Goal: Task Accomplishment & Management: Complete application form

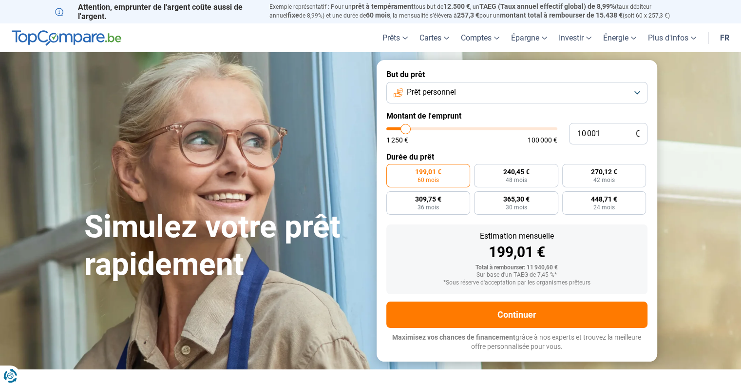
type input "10 250"
type input "10250"
type input "11 000"
type input "11000"
type input "11 750"
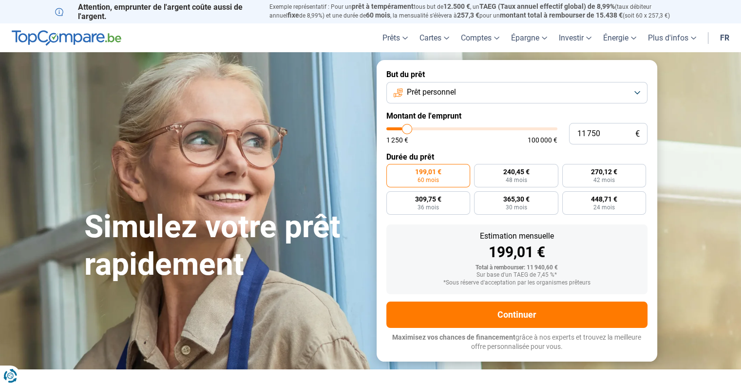
type input "11750"
type input "12 500"
type input "12500"
type input "13 250"
type input "13250"
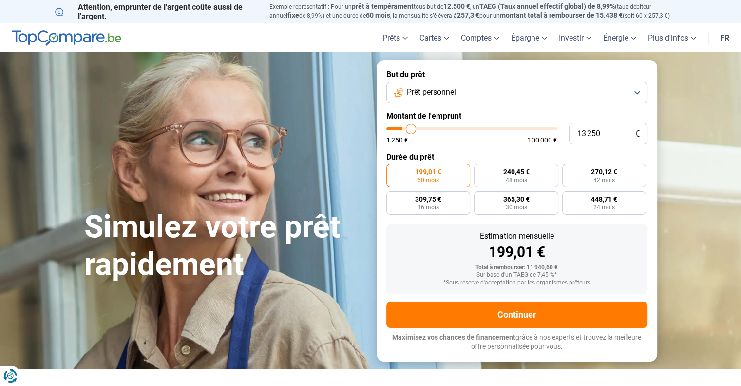
type input "14 000"
type input "14000"
type input "15 000"
type input "15000"
type input "16 250"
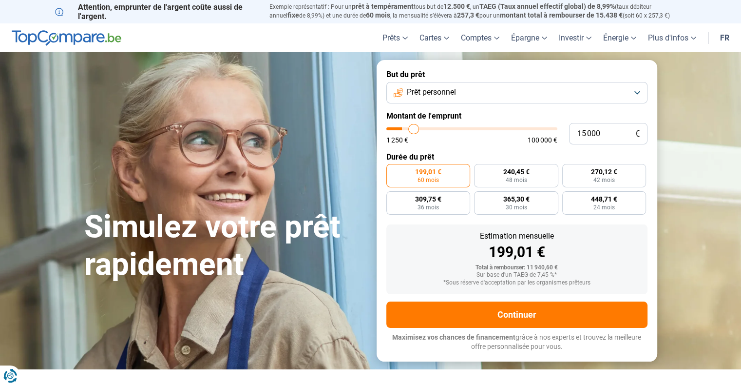
type input "16250"
type input "17 250"
type input "17250"
type input "19 000"
type input "19000"
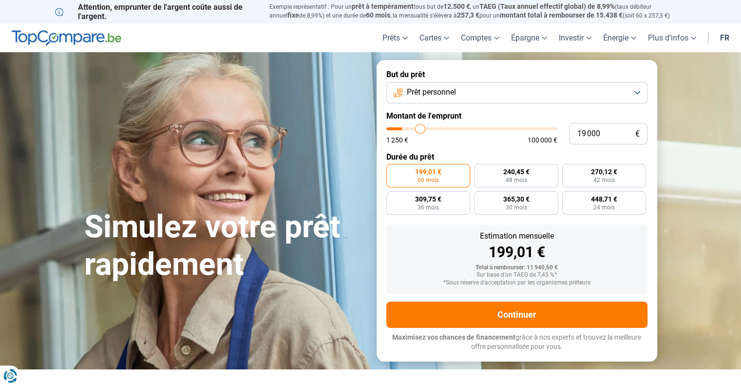
type input "20 250"
type input "20250"
type input "21 500"
type input "21500"
type input "23 000"
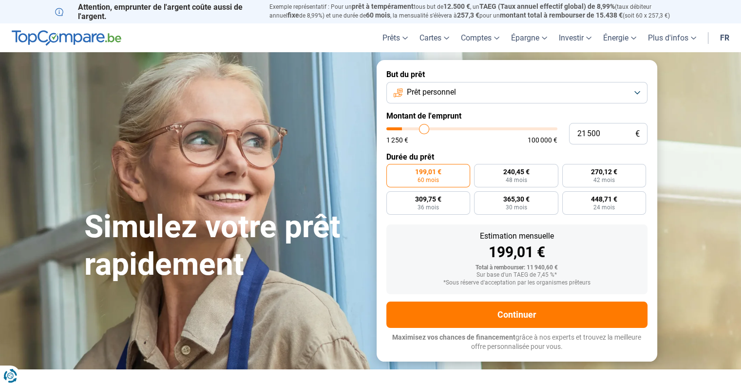
type input "23000"
type input "24 250"
type input "24250"
type input "25 750"
type input "25750"
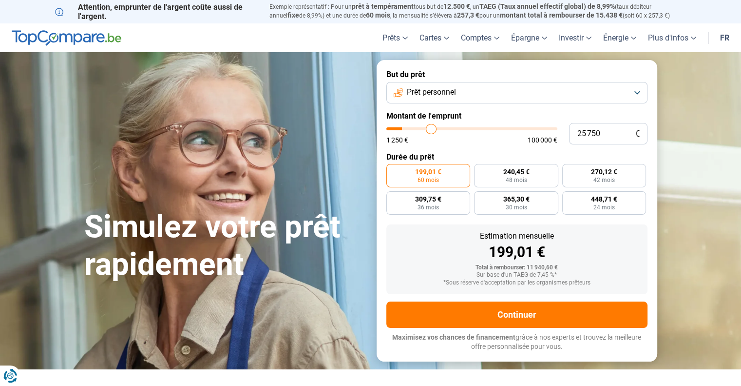
type input "27 000"
type input "27000"
type input "27 750"
type input "27750"
type input "28 500"
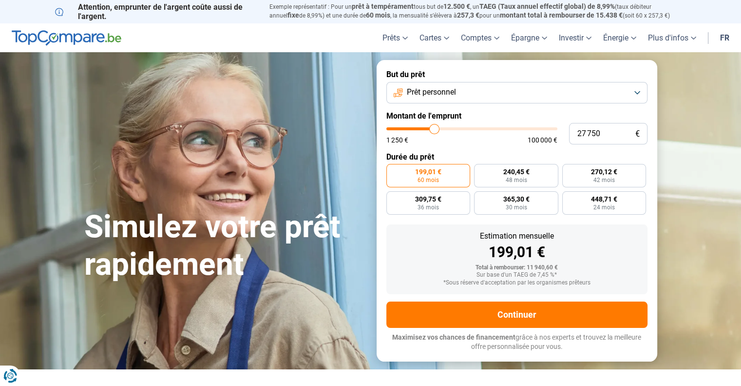
type input "28500"
type input "29 000"
type input "29000"
type input "29 250"
type input "29250"
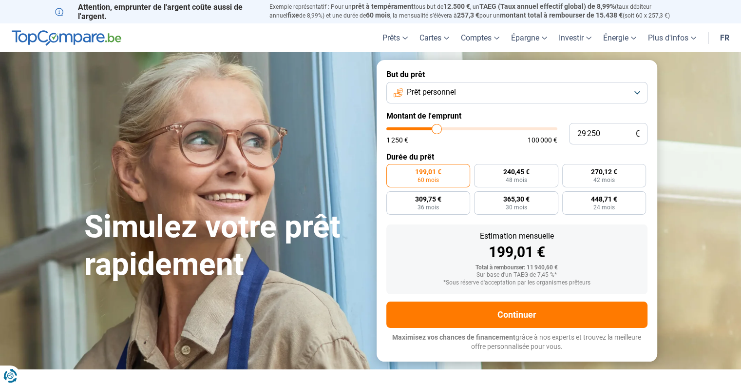
type input "30 000"
type input "30000"
type input "30 500"
type input "30500"
type input "31 250"
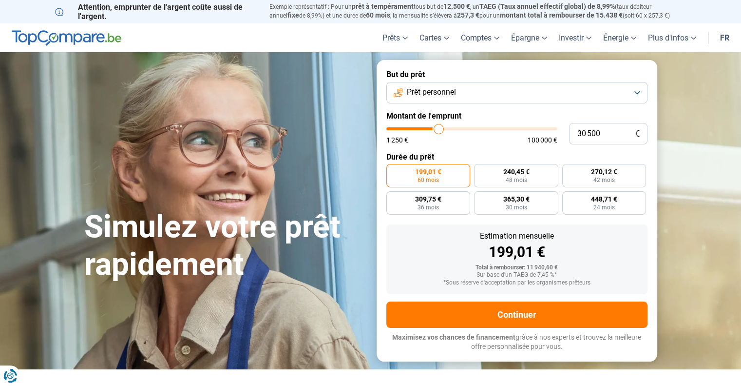
type input "31250"
type input "31 500"
type input "31500"
type input "32 000"
type input "32000"
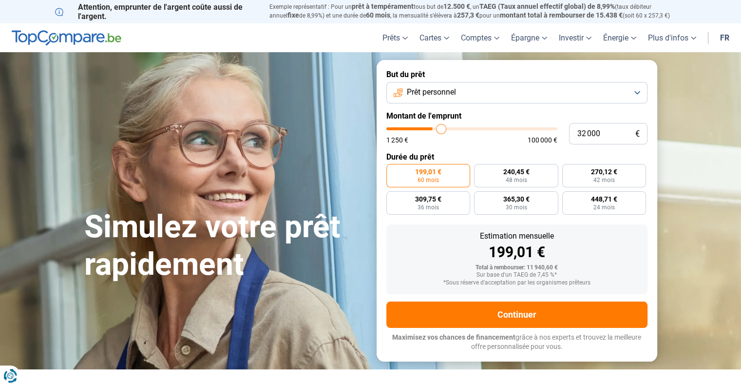
type input "32 500"
type input "32500"
type input "33 000"
type input "33000"
type input "33 500"
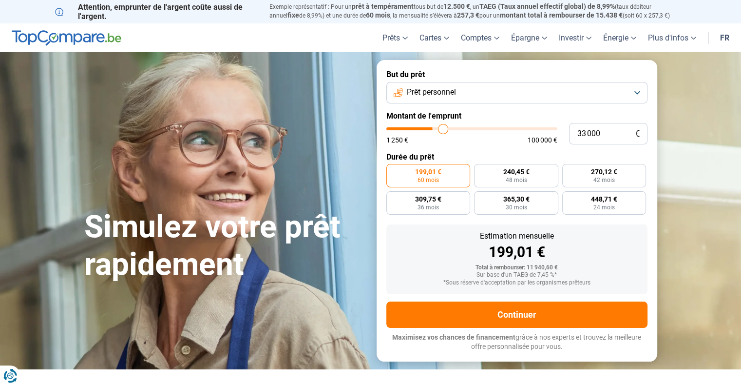
type input "33500"
type input "34 250"
type input "34250"
type input "34 750"
type input "34750"
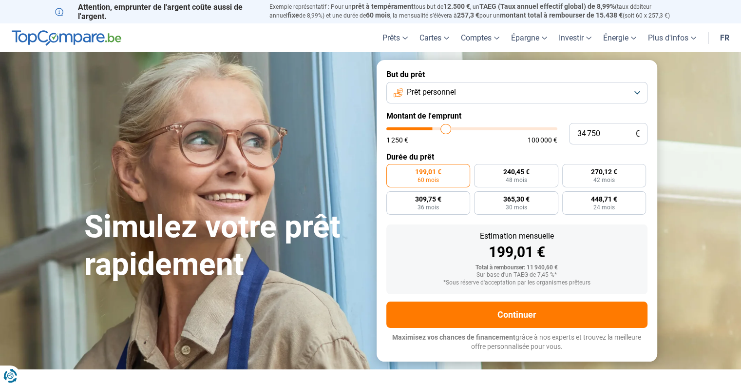
type input "35 250"
type input "35250"
type input "35 750"
type input "35750"
type input "36 500"
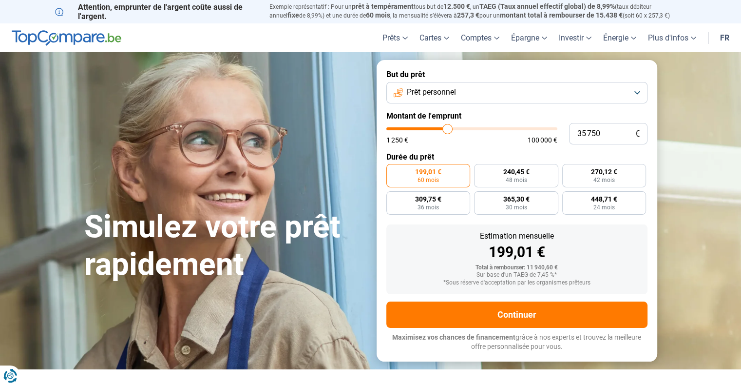
type input "36500"
type input "37 000"
type input "37000"
type input "37 500"
type input "37500"
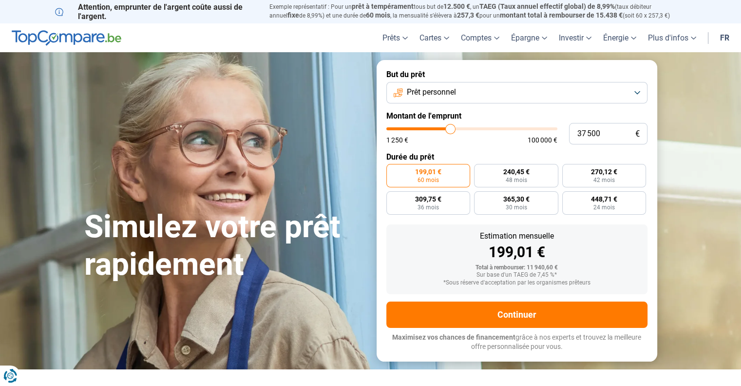
type input "38 000"
type input "38000"
type input "38 250"
type input "38250"
type input "38 500"
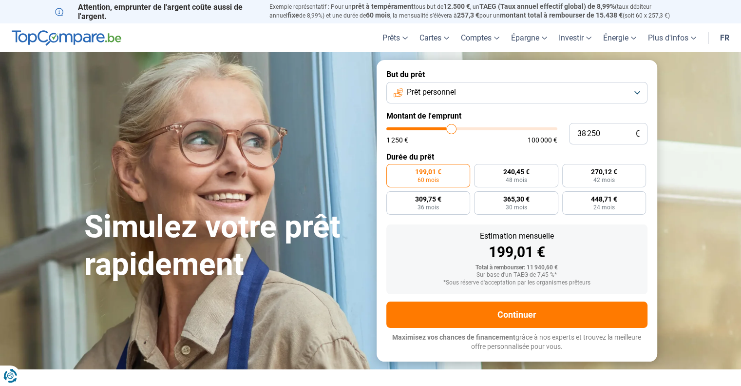
type input "38500"
type input "38 750"
type input "38750"
type input "39 000"
type input "39000"
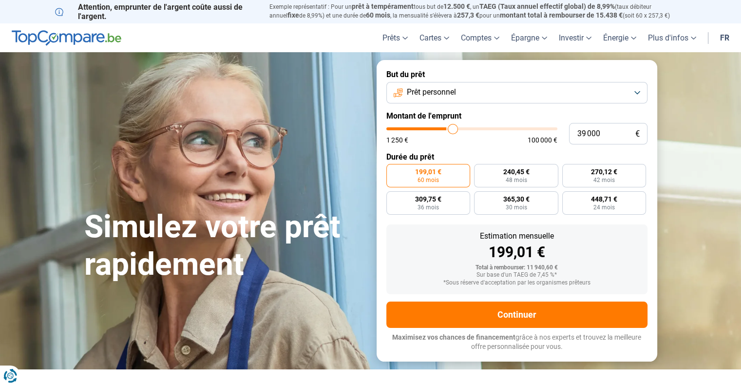
type input "39 250"
type input "39250"
type input "39 500"
type input "39500"
type input "40 000"
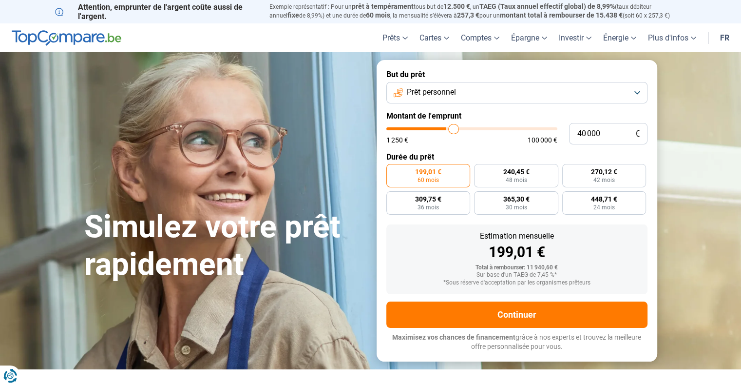
type input "40000"
type input "40 500"
type input "40500"
type input "40 750"
type input "40750"
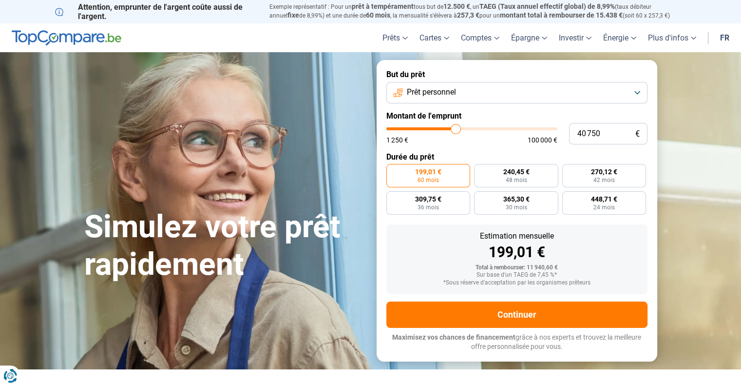
type input "41 000"
type input "41000"
type input "41 500"
type input "41500"
type input "41 750"
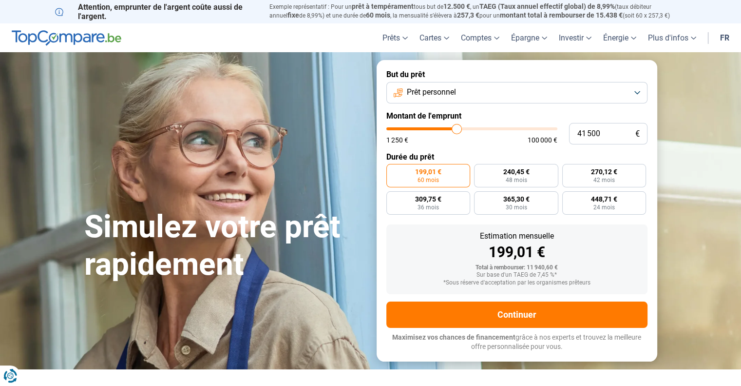
type input "41750"
type input "42 000"
type input "42000"
type input "42 500"
type input "42500"
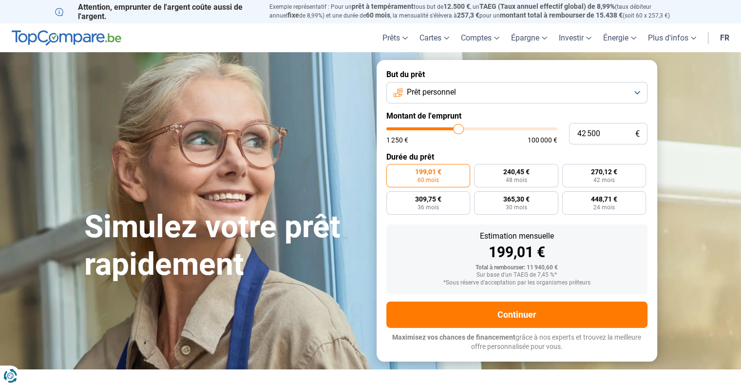
type input "42 750"
type input "42750"
type input "43 250"
type input "43250"
type input "43 500"
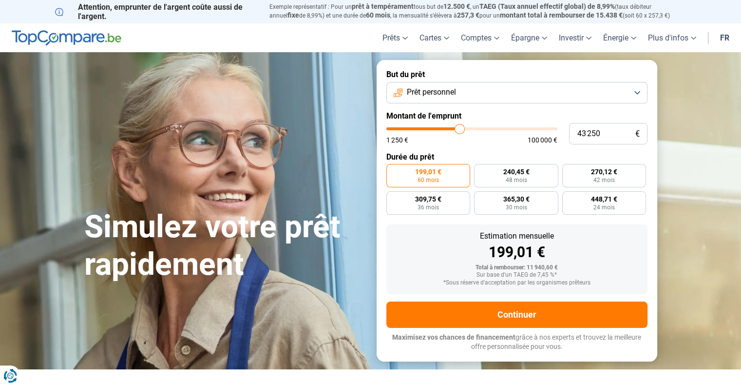
type input "43500"
type input "44 000"
type input "44000"
type input "44 250"
type input "44250"
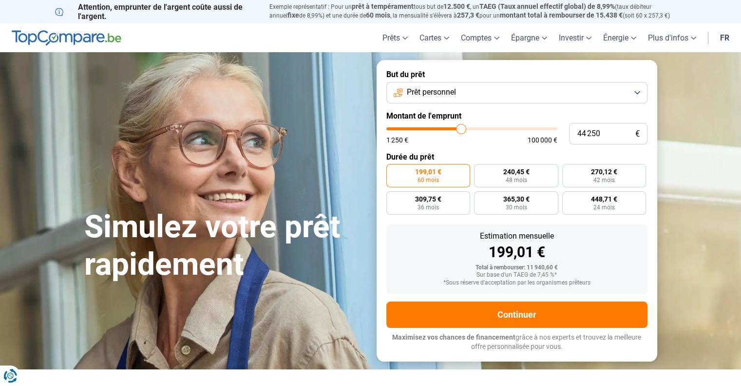
type input "44 500"
type input "44500"
type input "44 750"
type input "44750"
type input "45 000"
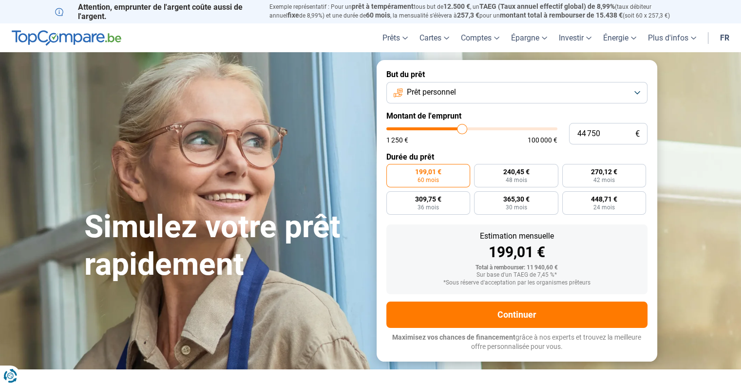
type input "45000"
type input "45 250"
type input "45250"
type input "45 500"
type input "45500"
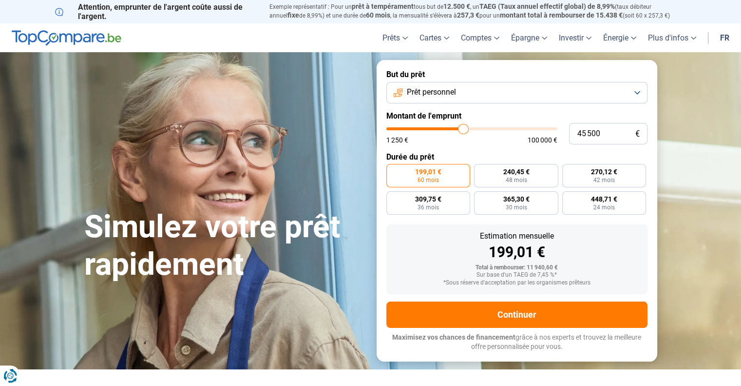
type input "45 750"
type input "45750"
type input "46 000"
type input "46000"
type input "46 500"
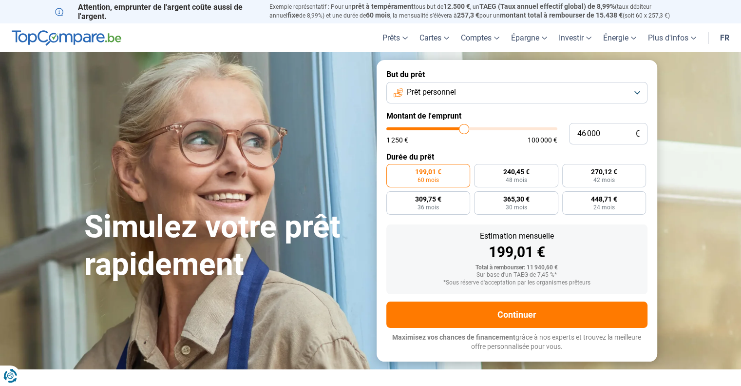
type input "46500"
type input "46 750"
type input "46750"
type input "47 000"
type input "47000"
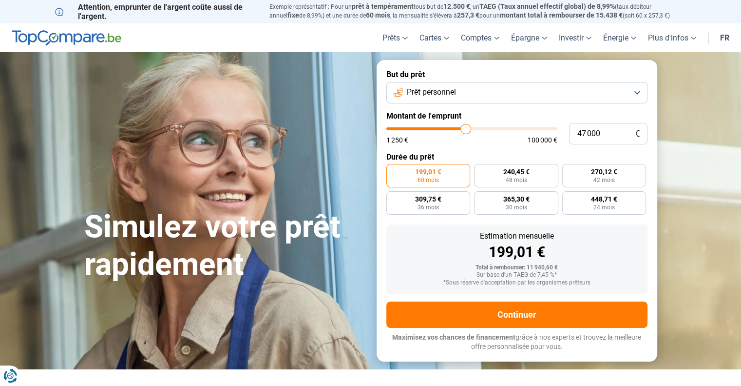
type input "47 250"
type input "47250"
type input "47 500"
type input "47500"
type input "47 750"
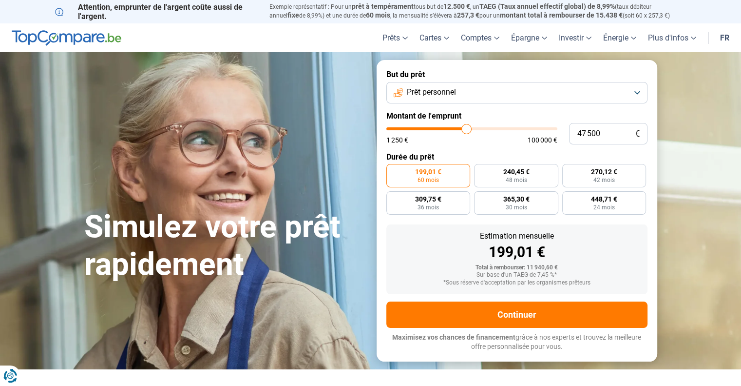
type input "47750"
type input "48 000"
type input "48000"
type input "48 250"
type input "48250"
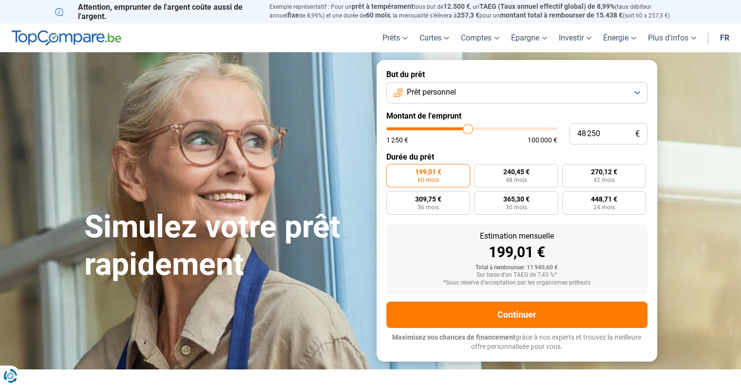
type input "48 500"
type input "48500"
type input "48 750"
type input "48750"
type input "49 000"
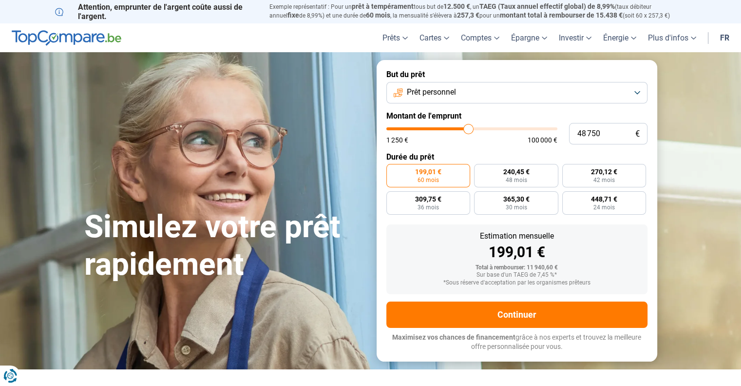
type input "49000"
type input "49 250"
type input "49250"
type input "49 750"
type input "49750"
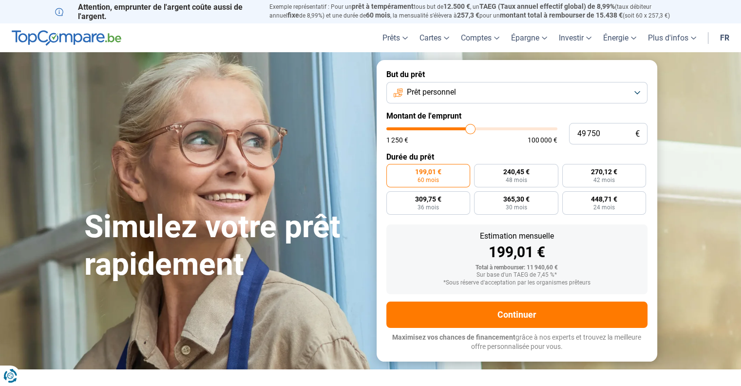
type input "50 000"
type input "50000"
type input "50 250"
type input "50250"
type input "49 750"
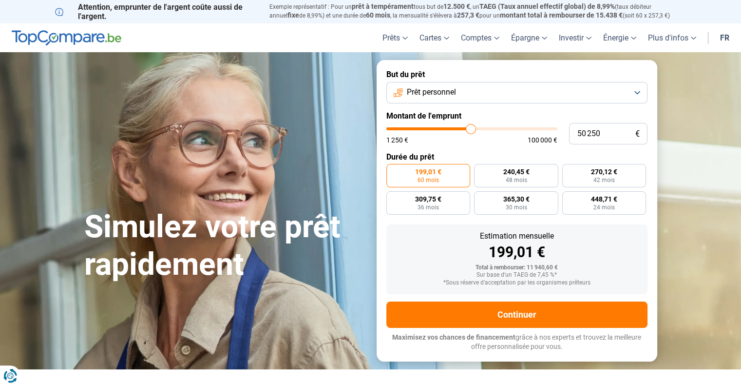
type input "49750"
type input "49 500"
type input "49500"
type input "49 250"
type input "49250"
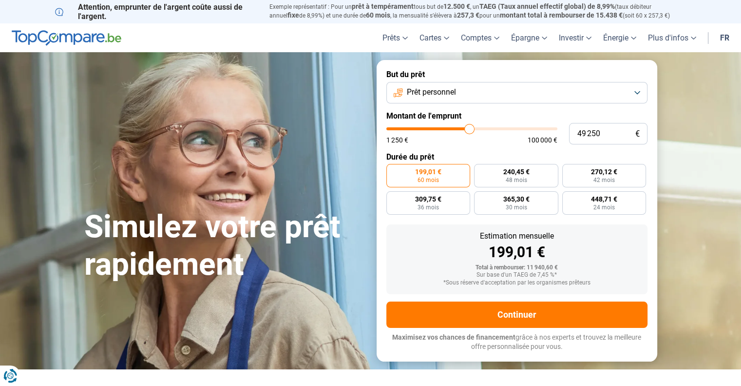
type input "49 000"
type input "49000"
type input "48 750"
type input "48750"
type input "49 000"
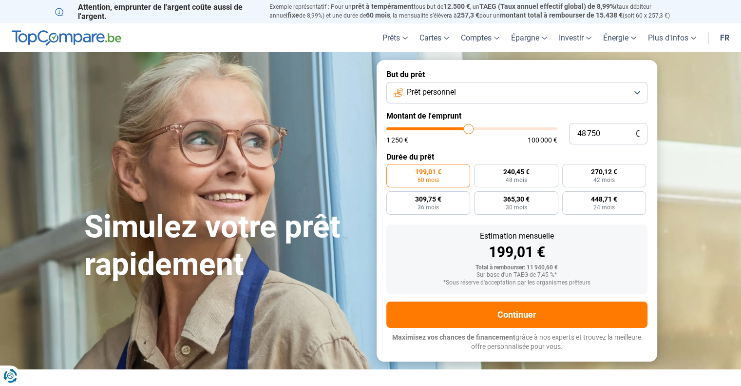
type input "49000"
type input "49 250"
type input "49250"
type input "49 500"
type input "49500"
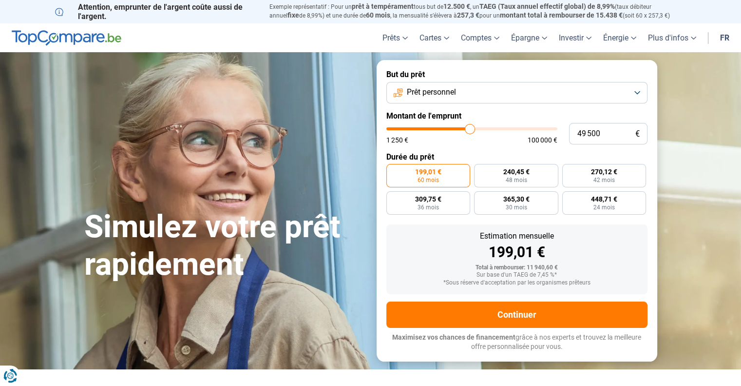
type input "49 750"
type input "49750"
type input "50 000"
type input "50000"
type input "50 250"
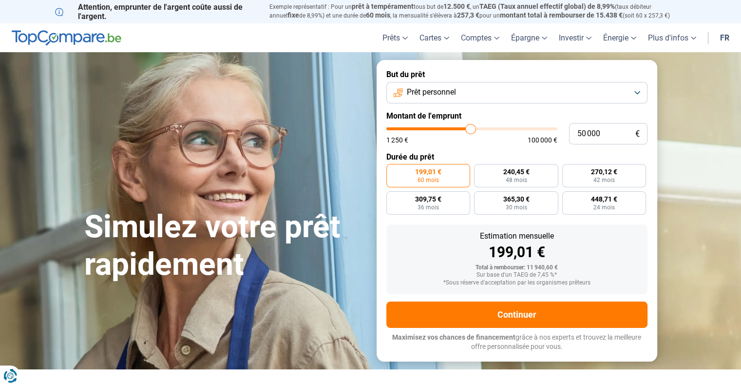
type input "50250"
type input "50 000"
type input "50000"
type input "49 750"
type input "49750"
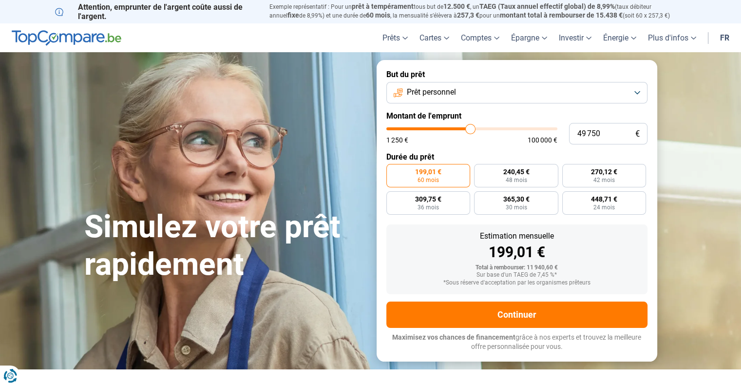
type input "49 500"
type input "49500"
type input "49 250"
type input "49250"
type input "49 500"
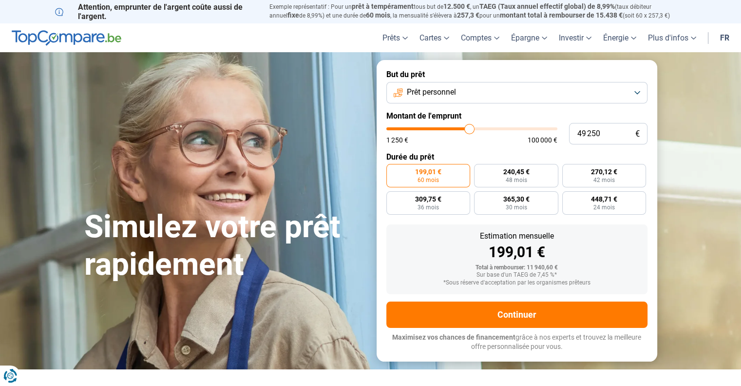
type input "49500"
type input "49 750"
type input "49750"
type input "50 000"
drag, startPoint x: 405, startPoint y: 129, endPoint x: 470, endPoint y: 138, distance: 65.9
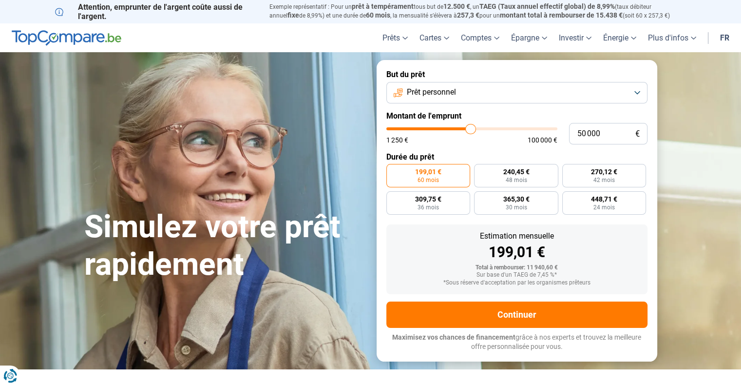
type input "50000"
click at [470, 130] on input "range" at bounding box center [472, 128] width 171 height 3
radio input "false"
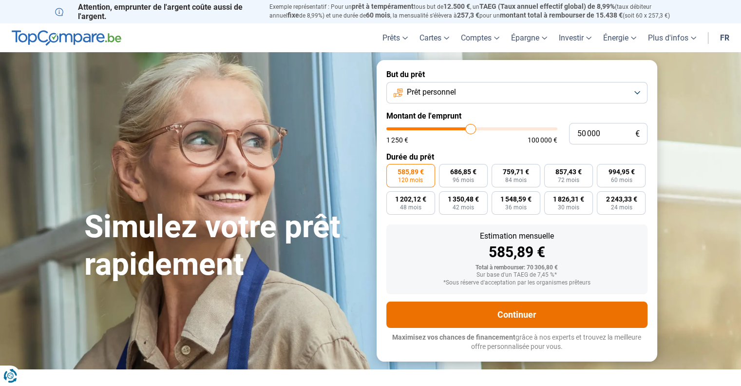
click at [531, 307] on button "Continuer" at bounding box center [517, 314] width 261 height 26
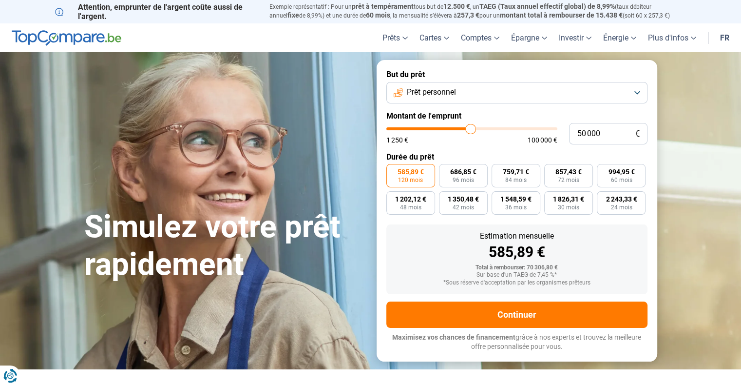
type input "53 000"
type input "53000"
type input "88 750"
type input "88750"
type input "100 000"
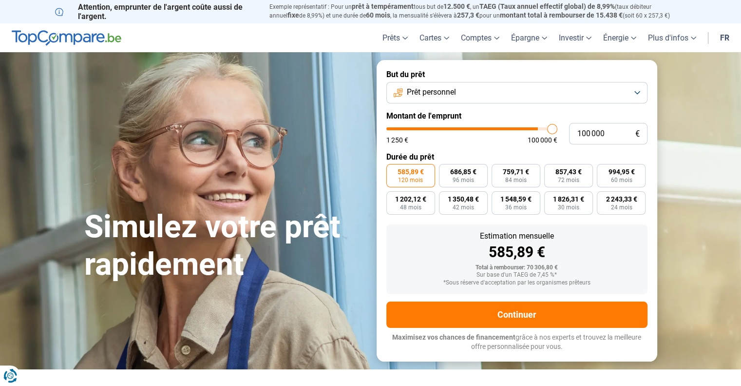
drag, startPoint x: 471, startPoint y: 127, endPoint x: 738, endPoint y: 105, distance: 268.1
type input "100000"
click at [558, 127] on input "range" at bounding box center [472, 128] width 171 height 3
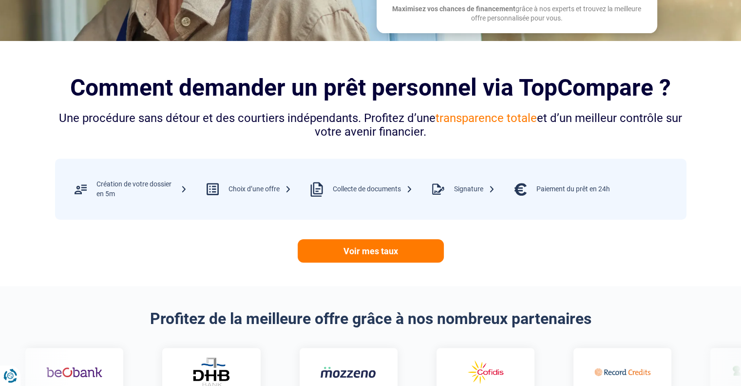
scroll to position [458, 0]
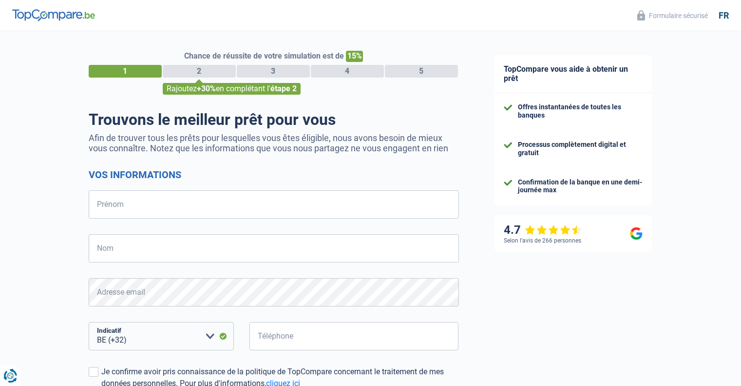
select select "32"
